Goal: Information Seeking & Learning: Learn about a topic

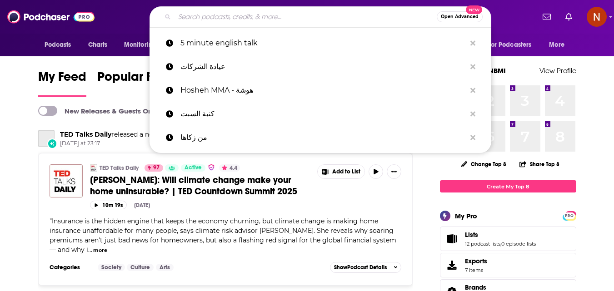
click at [258, 14] on input "Search podcasts, credits, & more..." at bounding box center [305, 17] width 262 height 15
paste input "بودكاست فنجان"
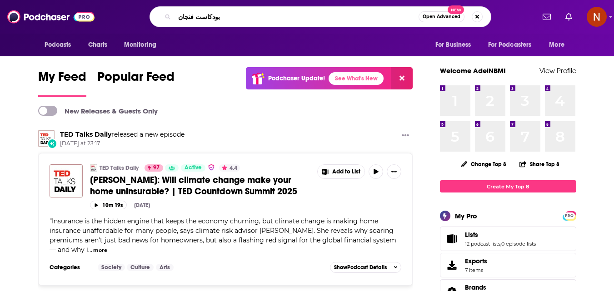
type input "بودكاست فنجان"
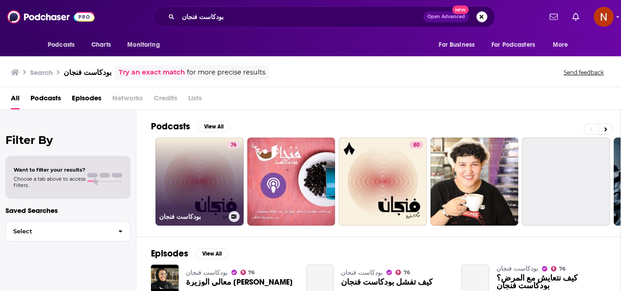
click at [211, 179] on link "76 بودكاست فنجان" at bounding box center [199, 182] width 88 height 88
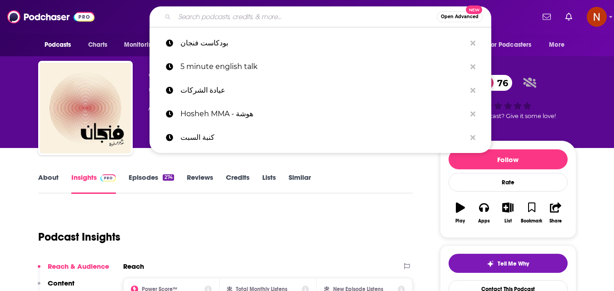
click at [273, 20] on input "Search podcasts, credits, & more..." at bounding box center [305, 17] width 262 height 15
paste input "نفسيتي"
type input "نفسيتي"
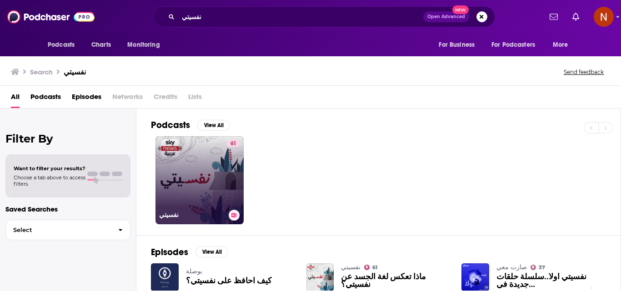
click at [194, 169] on link "61 نفسيتي" at bounding box center [199, 180] width 88 height 88
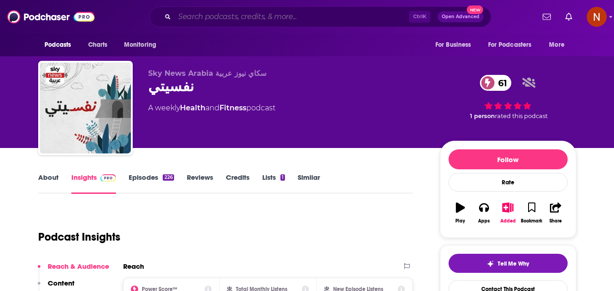
click at [232, 20] on input "Search podcasts, credits, & more..." at bounding box center [291, 17] width 234 height 15
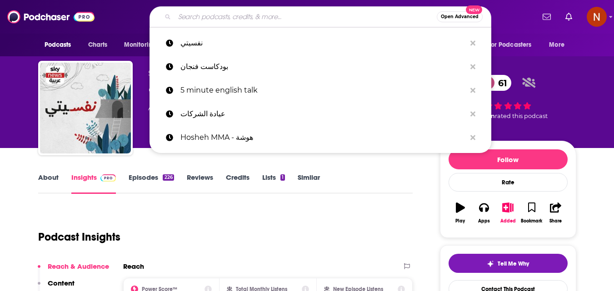
paste input "mishbilshibshib | مش بالشبشب"
type input "mishbilshibshib | مش بالشبشب"
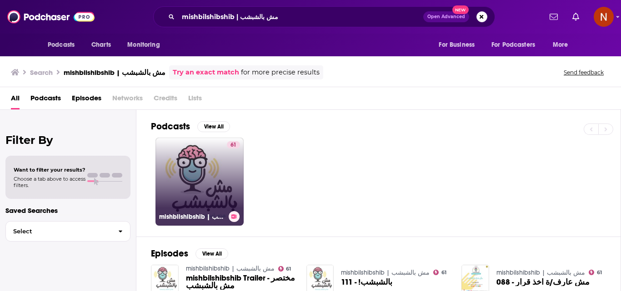
click at [197, 175] on link "61 mishbilshibshib | مش بالشبشب" at bounding box center [199, 182] width 88 height 88
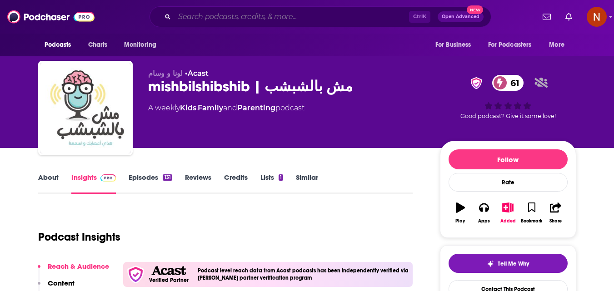
click at [237, 15] on input "Search podcasts, credits, & more..." at bounding box center [291, 17] width 234 height 15
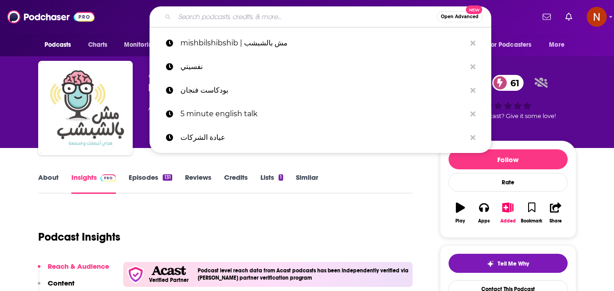
paste input "بزنس أسهل مع تهامي"
type input "بزنس أسهل مع تهامي"
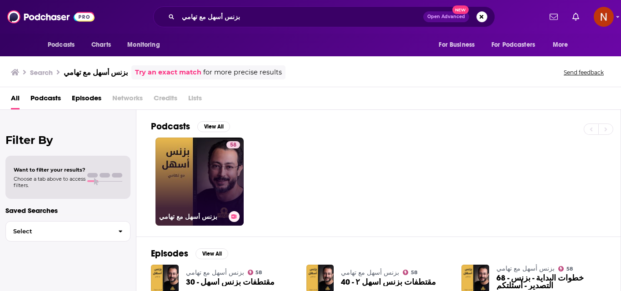
click at [210, 184] on link "58 بزنس أسهل مع تهامي" at bounding box center [199, 182] width 88 height 88
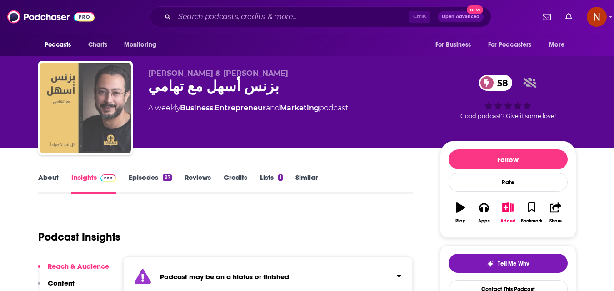
drag, startPoint x: 103, startPoint y: 94, endPoint x: 94, endPoint y: 99, distance: 10.2
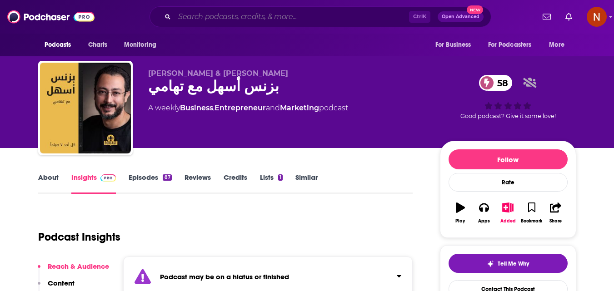
click at [295, 18] on input "Search podcasts, credits, & more..." at bounding box center [291, 17] width 234 height 15
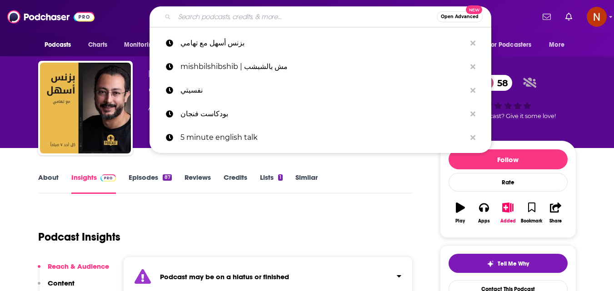
paste input "بودكاست عنب"
type input "بودكاست عنب"
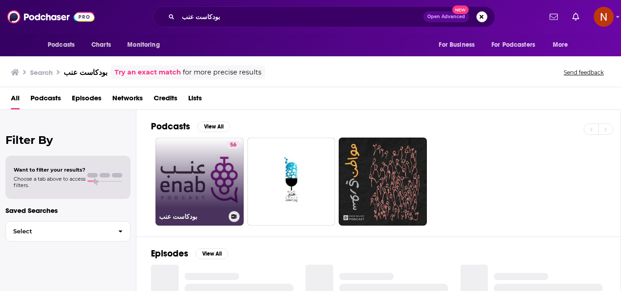
click at [184, 182] on link "56 بودكاست عنب" at bounding box center [199, 182] width 88 height 88
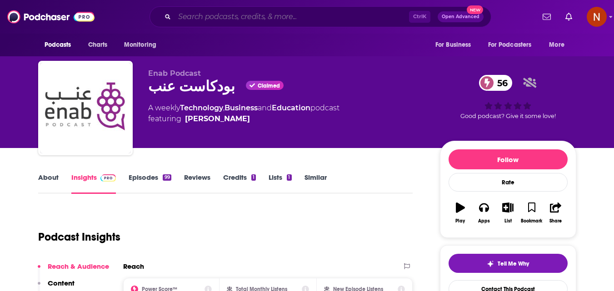
click at [279, 16] on input "Search podcasts, credits, & more..." at bounding box center [291, 17] width 234 height 15
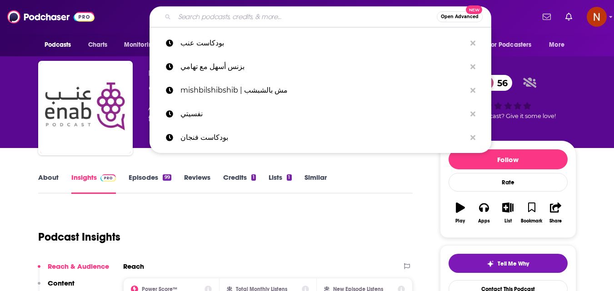
paste input "الضوضاء البيضاء للنوم"
type input "الضوضاء البيضاء للنوم"
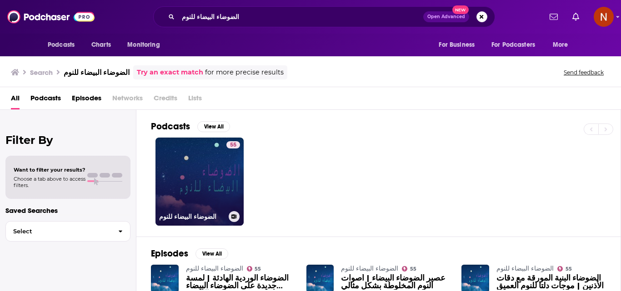
click at [207, 165] on link "55 الضوضاء البيضاء للنوم" at bounding box center [199, 182] width 88 height 88
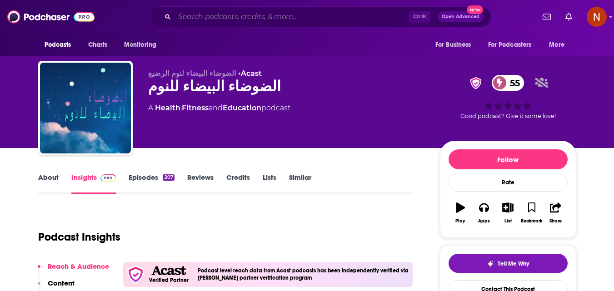
click at [220, 17] on input "Search podcasts, credits, & more..." at bounding box center [291, 17] width 234 height 15
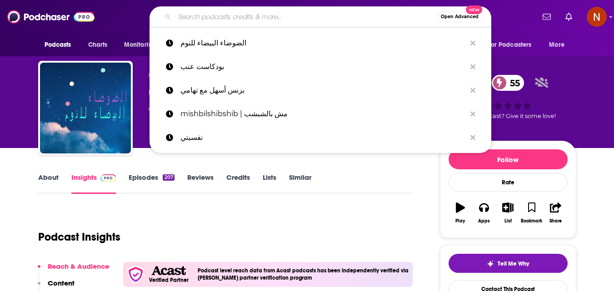
paste input "مع [PERSON_NAME]"
type input "مع [PERSON_NAME]"
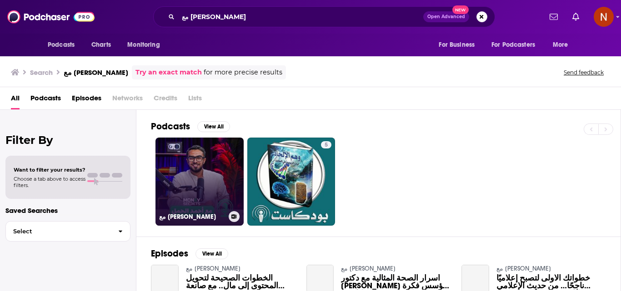
click at [200, 185] on link "مع [PERSON_NAME]" at bounding box center [199, 182] width 88 height 88
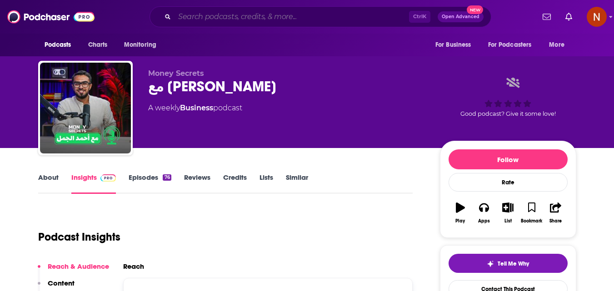
click at [193, 15] on input "Search podcasts, credits, & more..." at bounding box center [291, 17] width 234 height 15
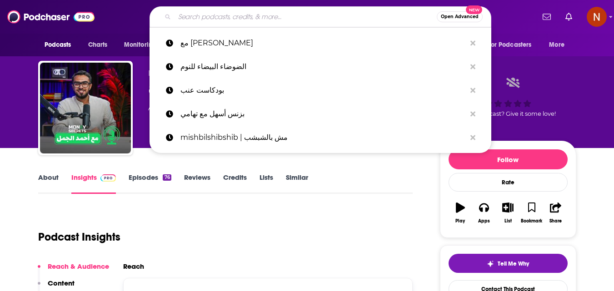
paste input "Eyab | إياب"
type input "Eyab | إياب"
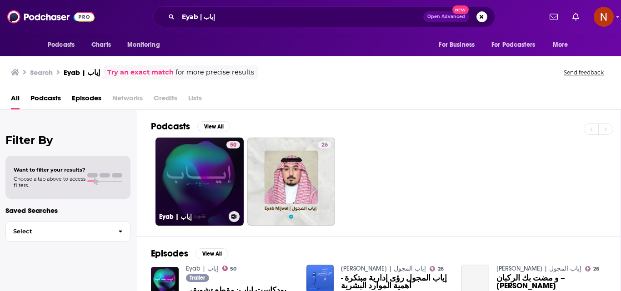
click at [206, 171] on link "50 Eyab | إياب" at bounding box center [199, 182] width 88 height 88
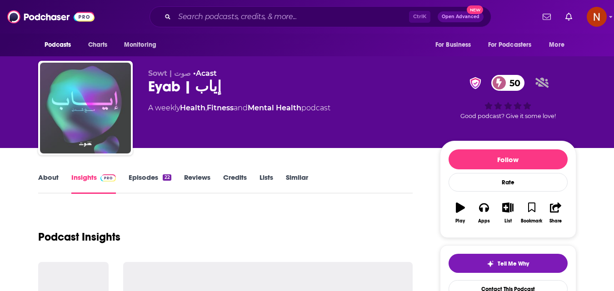
drag, startPoint x: 84, startPoint y: 99, endPoint x: 80, endPoint y: 104, distance: 6.6
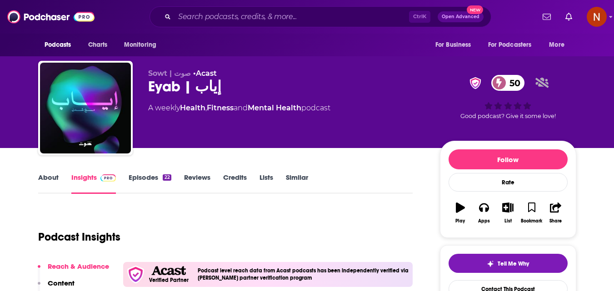
click at [224, 8] on div "Ctrl K Open Advanced New" at bounding box center [320, 16] width 342 height 21
click at [225, 12] on input "Search podcasts, credits, & more..." at bounding box center [291, 17] width 234 height 15
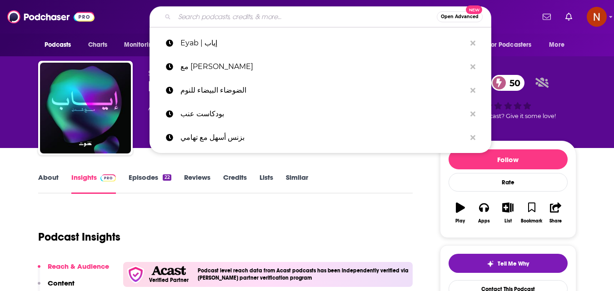
paste input "الكاست الطبي"
type input "الكاست الطبي"
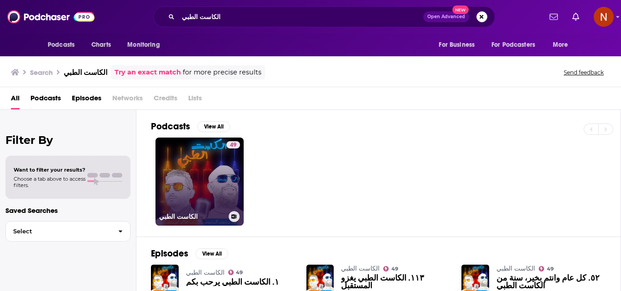
click at [199, 175] on link "49 الكاست الطبي" at bounding box center [199, 182] width 88 height 88
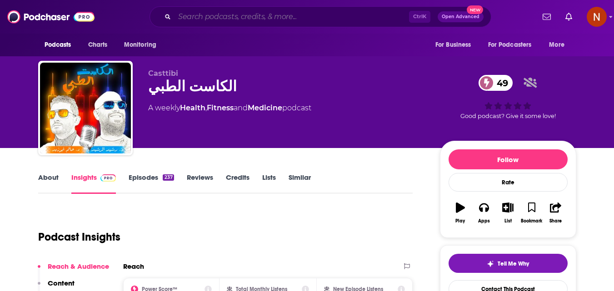
click at [217, 21] on input "Search podcasts, credits, & more..." at bounding box center [291, 17] width 234 height 15
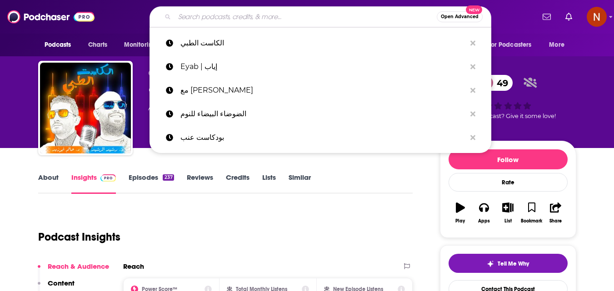
paste input "[DEMOGRAPHIC_DATA] الاقتصادية"
type input "[DEMOGRAPHIC_DATA] الاقتصادية"
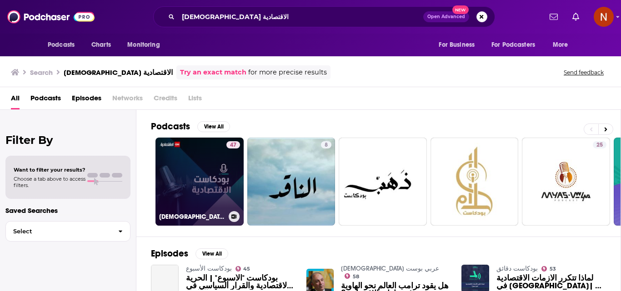
click at [212, 171] on link "47 [DEMOGRAPHIC_DATA] الاقتصادية" at bounding box center [199, 182] width 88 height 88
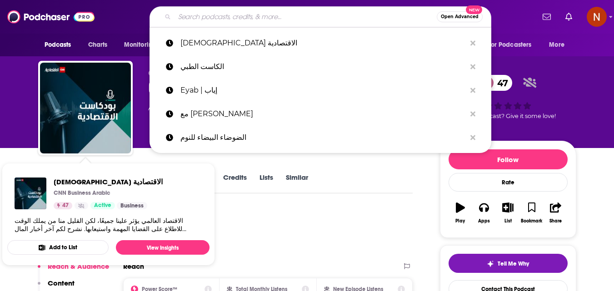
click at [299, 20] on input "Search podcasts, credits, & more..." at bounding box center [305, 17] width 262 height 15
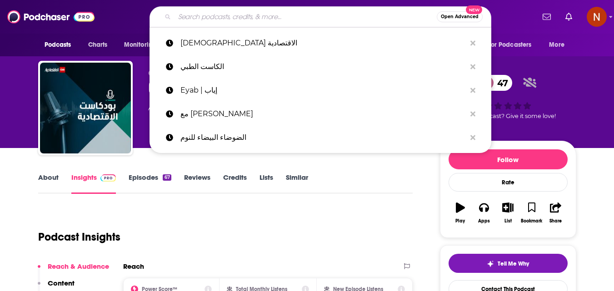
paste input "قصتي"
type input "قصتي"
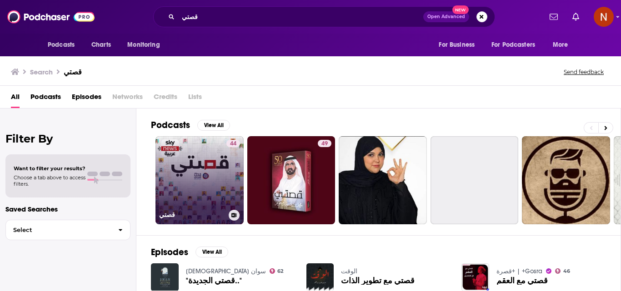
click at [206, 186] on link "44 قصتي" at bounding box center [199, 180] width 88 height 88
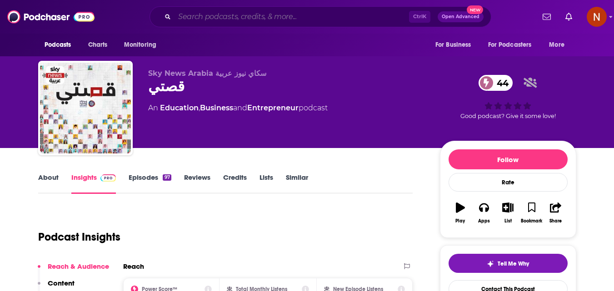
click at [228, 19] on input "Search podcasts, credits, & more..." at bounding box center [291, 17] width 234 height 15
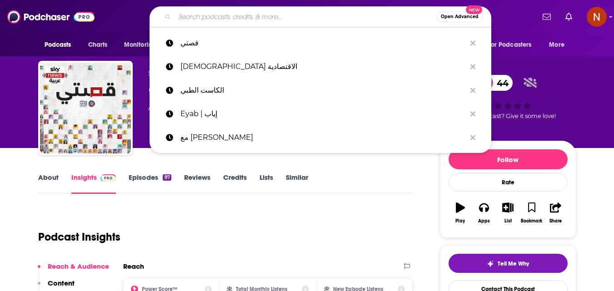
type input "v"
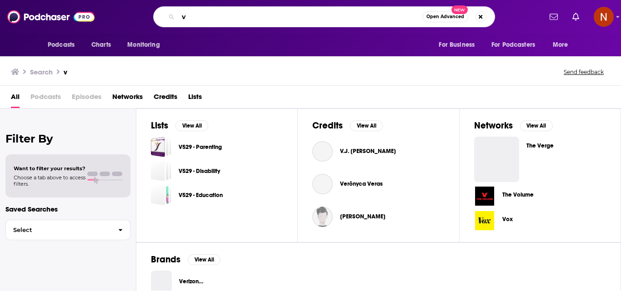
click at [226, 19] on input "v" at bounding box center [300, 17] width 244 height 15
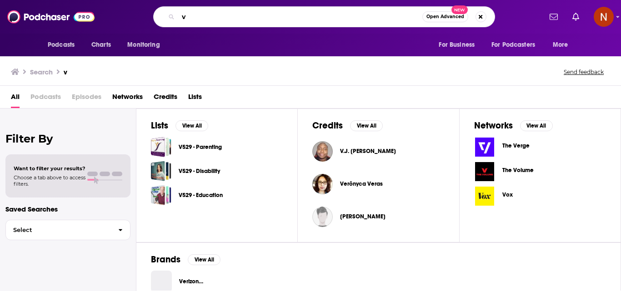
drag, startPoint x: 226, startPoint y: 19, endPoint x: 188, endPoint y: 18, distance: 38.2
click at [188, 18] on input "v" at bounding box center [300, 17] width 244 height 15
paste input "شوية إيجابية"
type input "شوية إيجابية"
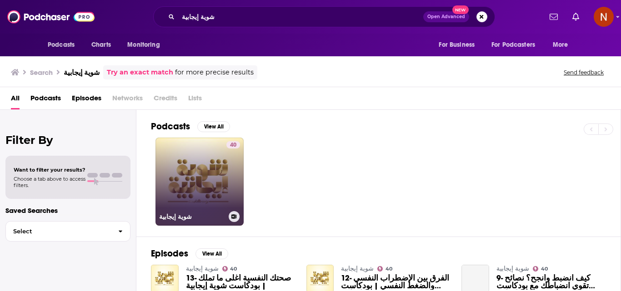
click at [199, 181] on link "40 شوية إيجابية" at bounding box center [199, 182] width 88 height 88
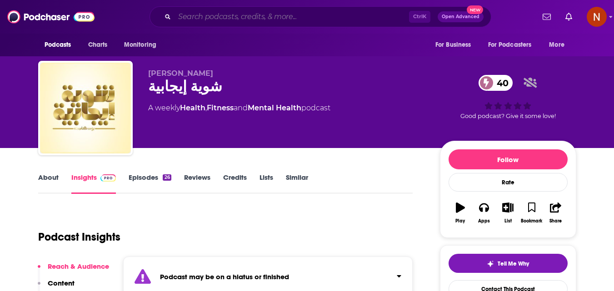
click at [220, 15] on input "Search podcasts, credits, & more..." at bounding box center [291, 17] width 234 height 15
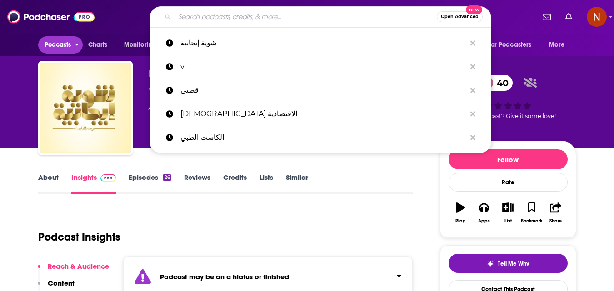
click at [62, 40] on span "Podcasts" at bounding box center [58, 45] width 27 height 13
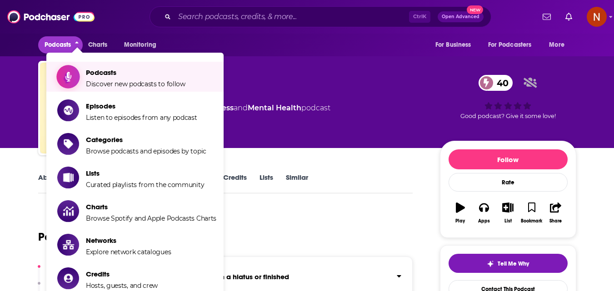
click at [106, 70] on span "Podcasts" at bounding box center [136, 72] width 100 height 9
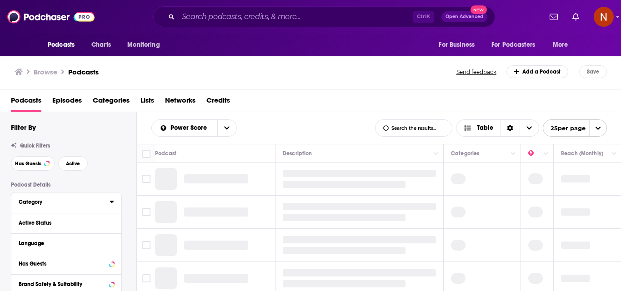
click at [62, 204] on div "Category" at bounding box center [61, 202] width 85 height 6
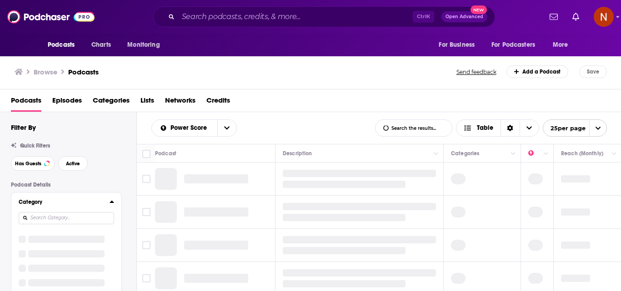
click at [56, 218] on input at bounding box center [66, 218] width 95 height 12
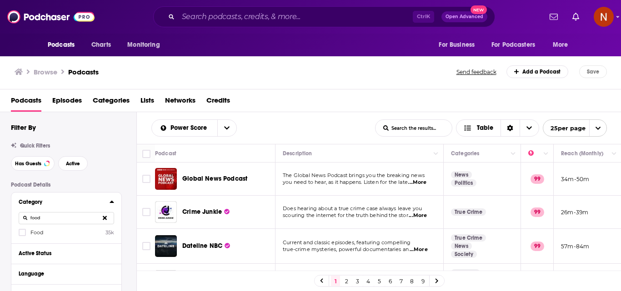
scroll to position [45, 0]
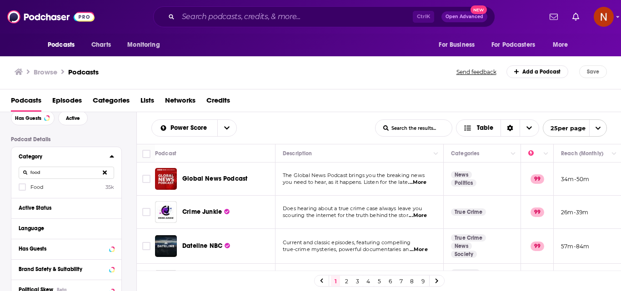
type input "food"
